Goal: Task Accomplishment & Management: Manage account settings

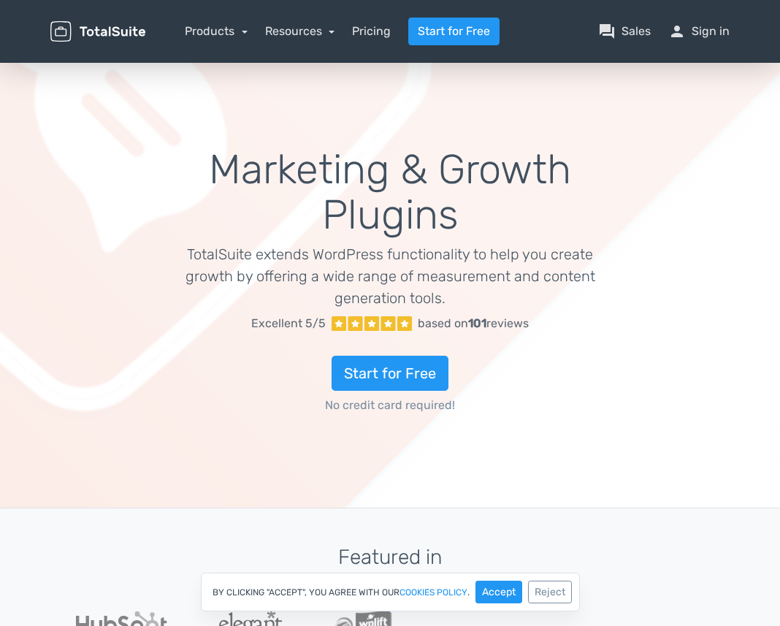
click at [715, 23] on link "person Sign in" at bounding box center [698, 32] width 61 height 18
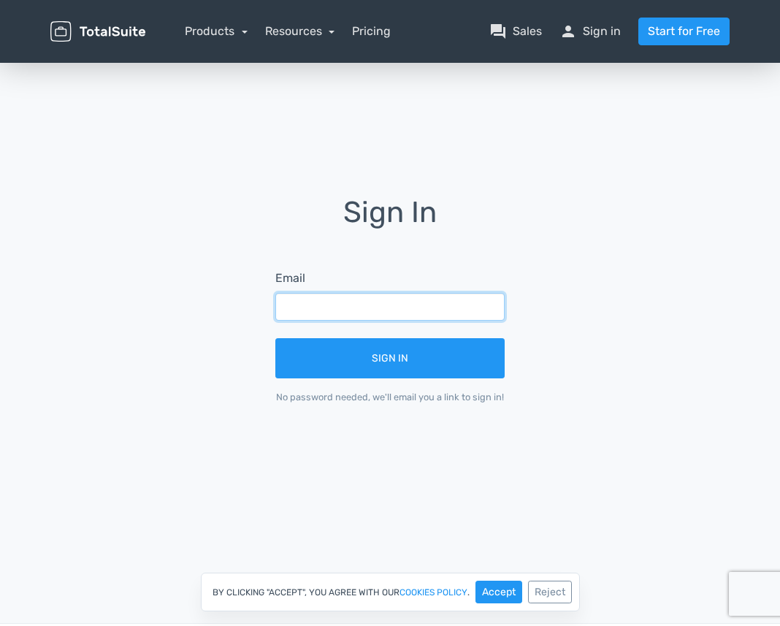
click at [382, 299] on input "text" at bounding box center [389, 307] width 229 height 28
type input "[EMAIL_ADDRESS][DOMAIN_NAME]"
click at [275, 338] on button "Sign In" at bounding box center [389, 358] width 229 height 40
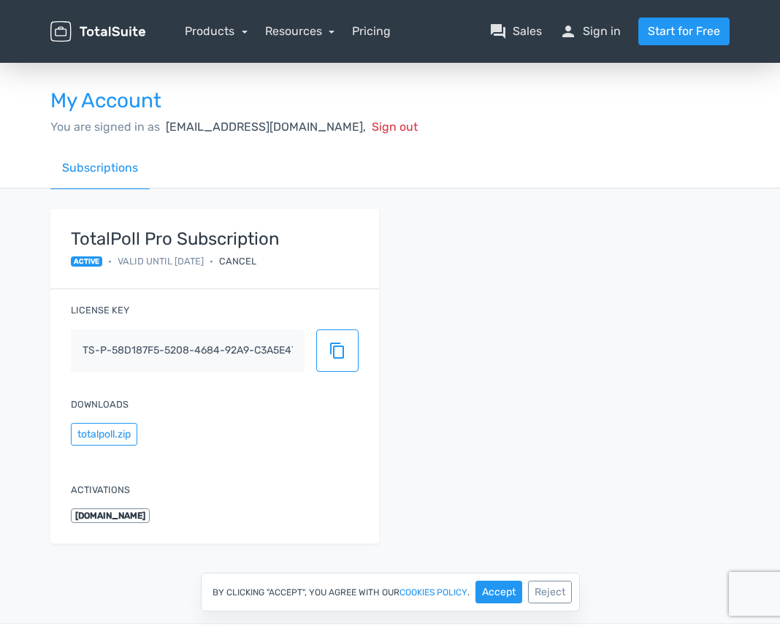
click at [372, 124] on span "Sign out" at bounding box center [395, 127] width 46 height 14
